Goal: Understand process/instructions

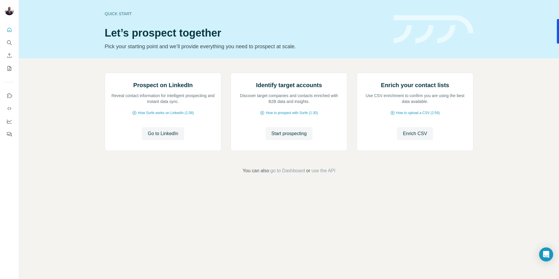
click at [508, 112] on div "Prospect on LinkedIn Reveal contact information for intelligent prospecting and…" at bounding box center [289, 124] width 540 height 130
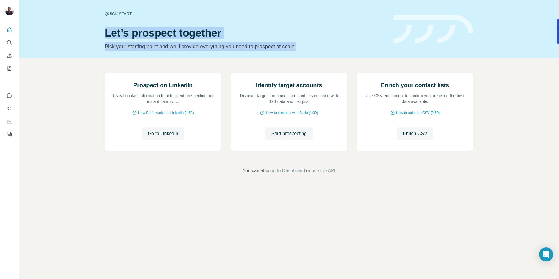
drag, startPoint x: 322, startPoint y: 45, endPoint x: 81, endPoint y: 17, distance: 242.1
click at [81, 17] on div "Quick start Let’s prospect together Pick your starting point and we’ll provide …" at bounding box center [289, 29] width 540 height 59
click at [343, 53] on div "Quick start Let’s prospect together Pick your starting point and we’ll provide …" at bounding box center [289, 29] width 540 height 59
click at [380, 38] on h1 "Let’s prospect together" at bounding box center [246, 33] width 282 height 12
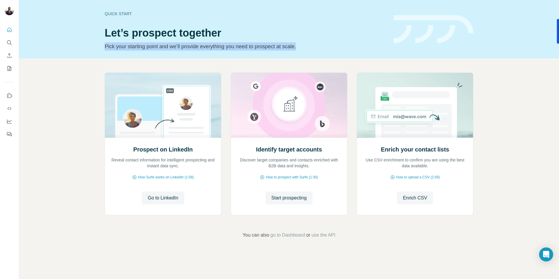
drag, startPoint x: 311, startPoint y: 49, endPoint x: 82, endPoint y: 45, distance: 229.1
click at [82, 45] on div "Quick start Let’s prospect together Pick your starting point and we’ll provide …" at bounding box center [289, 29] width 540 height 59
